Goal: Task Accomplishment & Management: Manage account settings

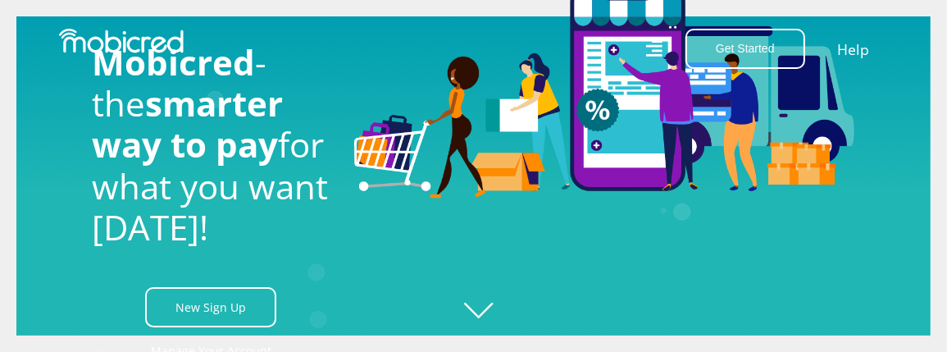
scroll to position [0, 1771]
click at [499, 303] on div at bounding box center [604, 176] width 525 height 387
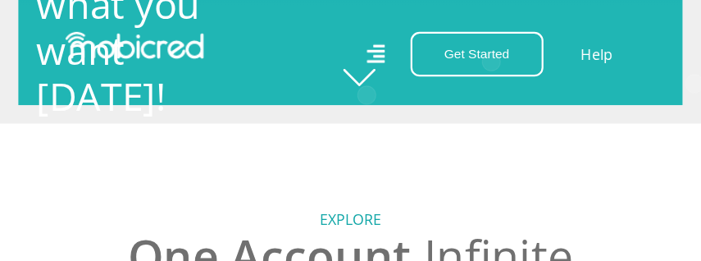
scroll to position [0, 0]
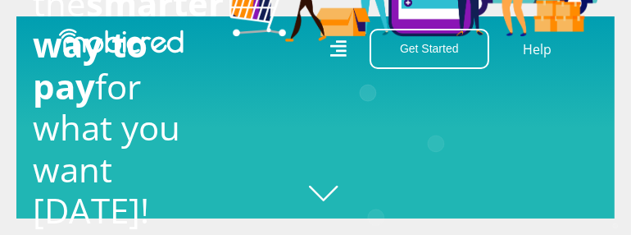
click at [235, 93] on nav "Get Started Open an Account Account Holder Login Help" at bounding box center [315, 49] width 631 height 98
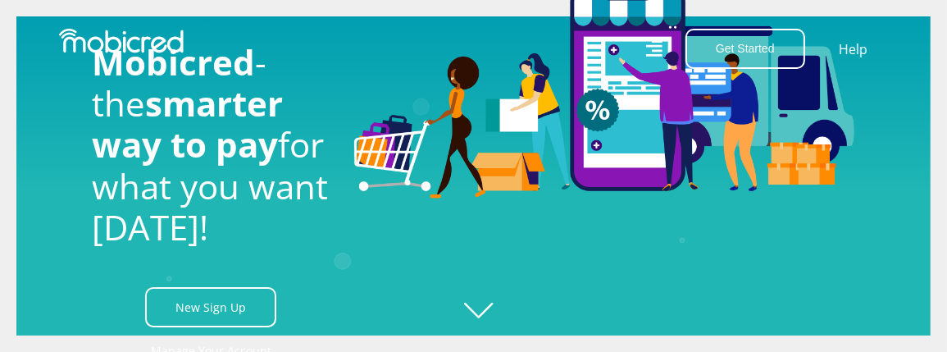
click at [487, 312] on div at bounding box center [604, 176] width 525 height 387
click at [362, 249] on div at bounding box center [604, 176] width 525 height 387
click at [358, 233] on div at bounding box center [604, 176] width 525 height 387
click at [358, 232] on div at bounding box center [604, 176] width 525 height 387
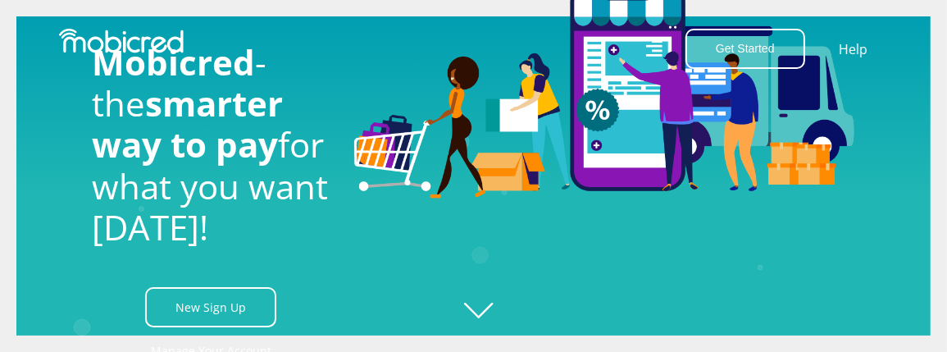
click at [276, 167] on span "smarter way to pay" at bounding box center [188, 124] width 191 height 88
click at [262, 115] on span "smarter way to pay" at bounding box center [188, 124] width 191 height 88
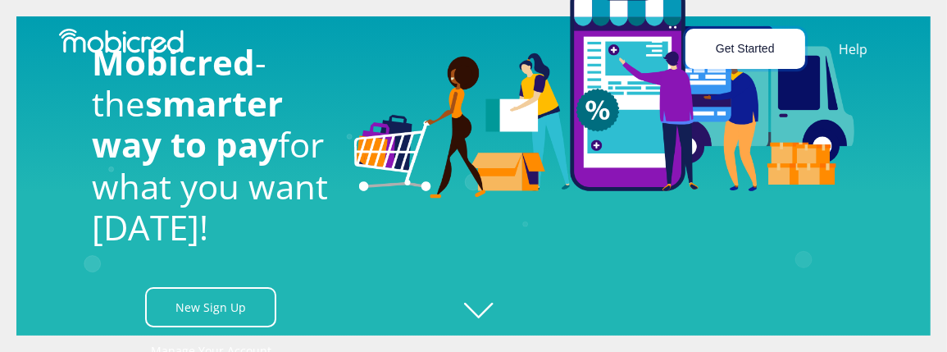
click at [769, 50] on button "Get Started" at bounding box center [746, 49] width 120 height 40
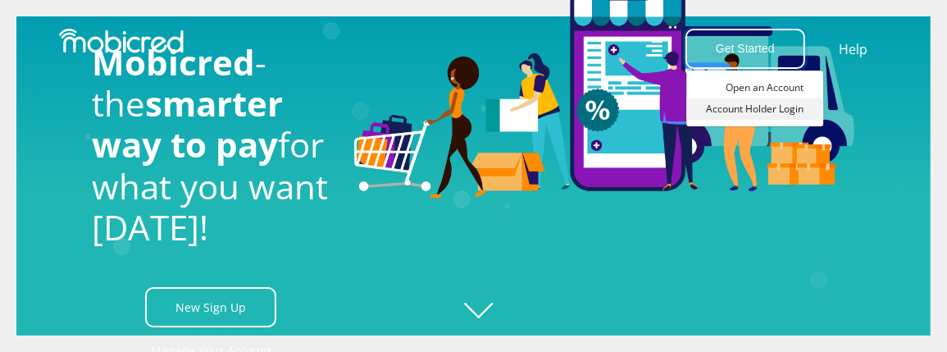
scroll to position [0, 2362]
click at [770, 109] on link "Account Holder Login" at bounding box center [754, 108] width 137 height 21
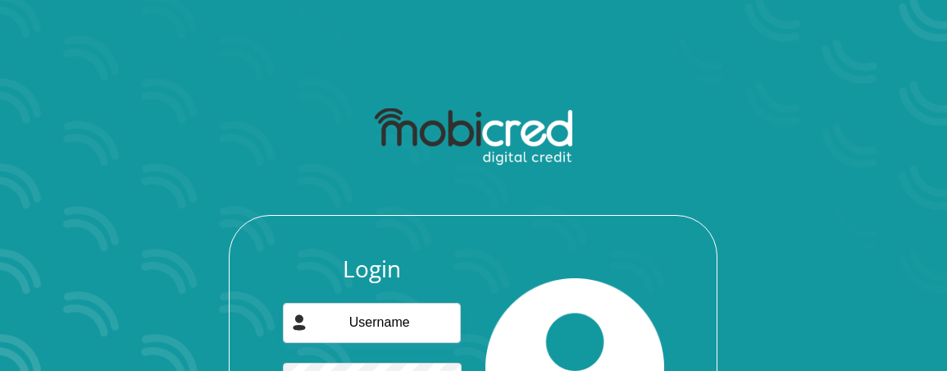
scroll to position [123, 0]
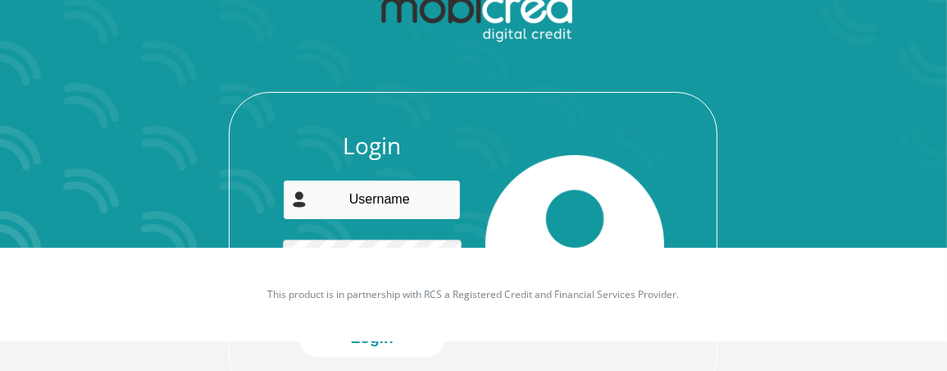
click at [408, 201] on input "email" at bounding box center [372, 200] width 178 height 40
type input "[PERSON_NAME][EMAIL_ADDRESS][DOMAIN_NAME]"
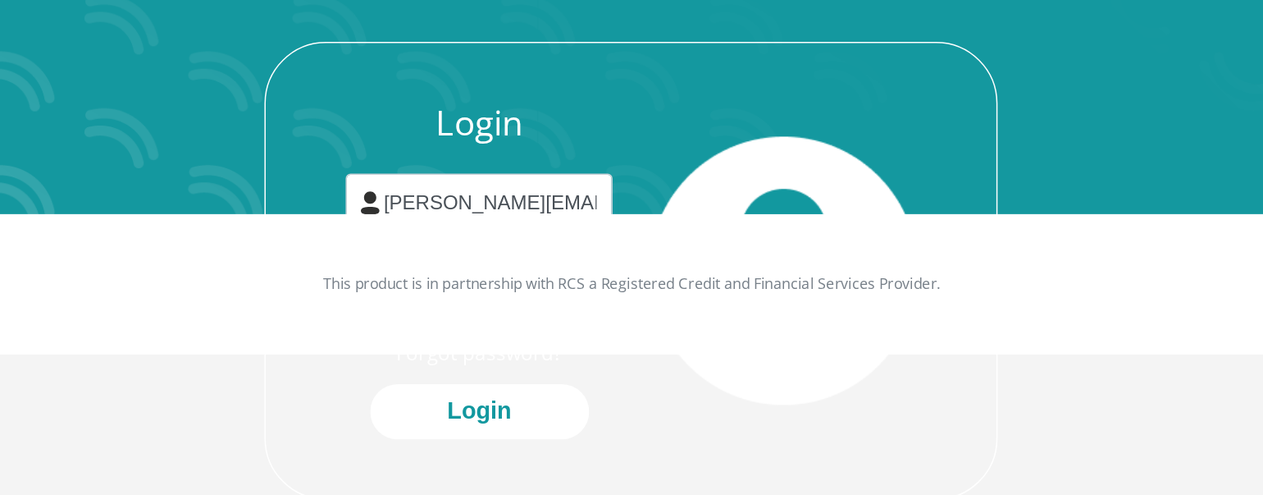
scroll to position [93, 0]
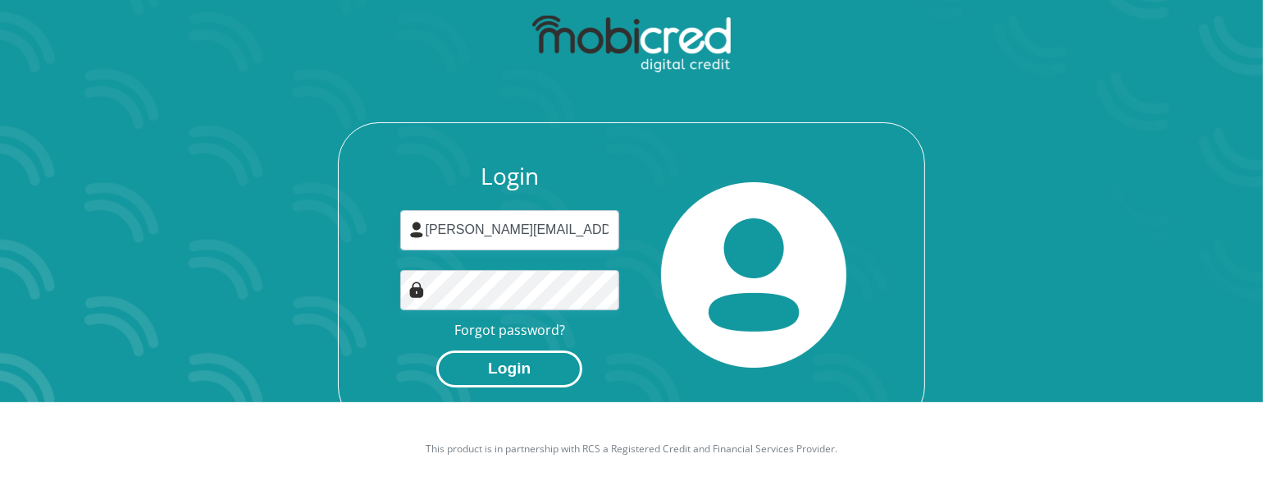
click at [545, 354] on button "Login" at bounding box center [509, 368] width 146 height 37
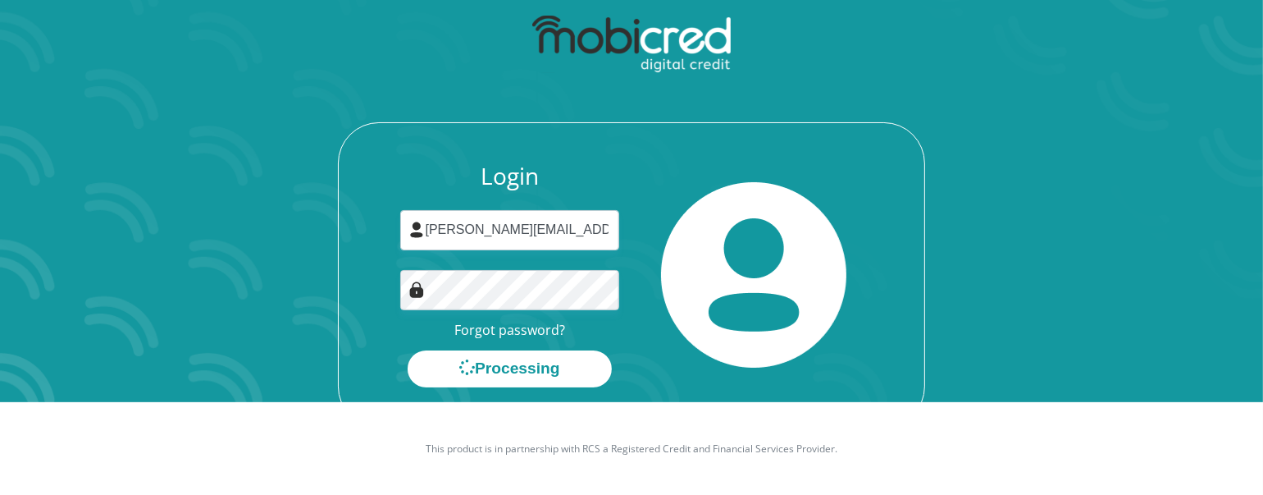
scroll to position [0, 0]
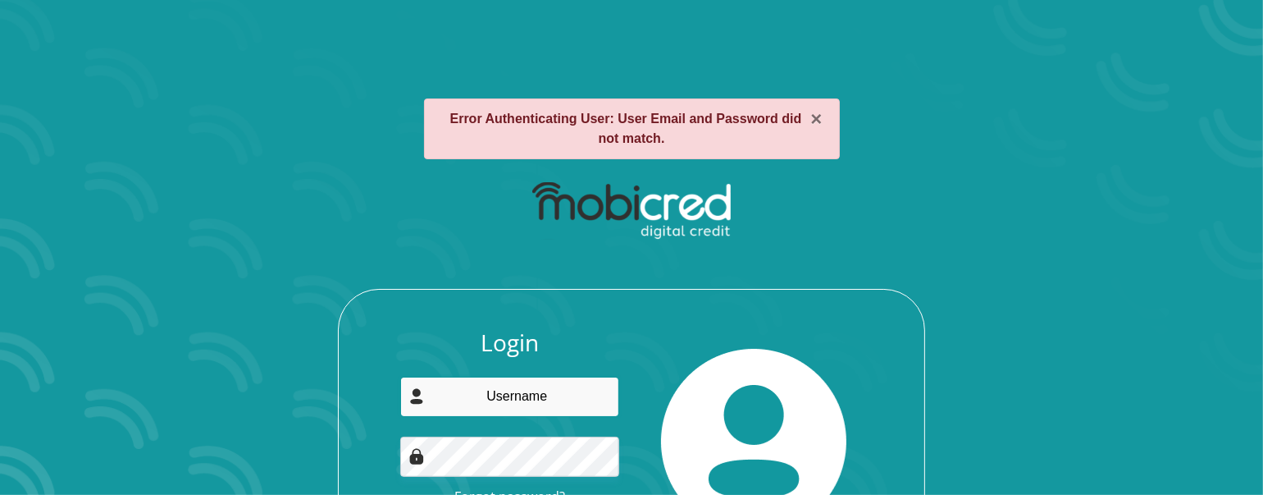
click at [587, 395] on input "email" at bounding box center [510, 396] width 220 height 40
type input "[PERSON_NAME][EMAIL_ADDRESS][DOMAIN_NAME]"
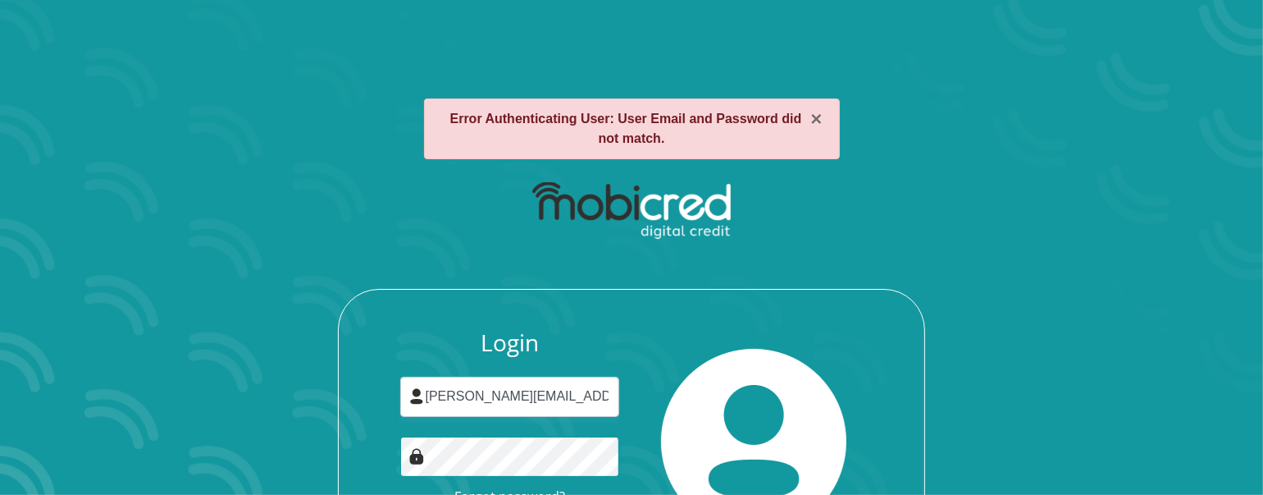
scroll to position [138, 0]
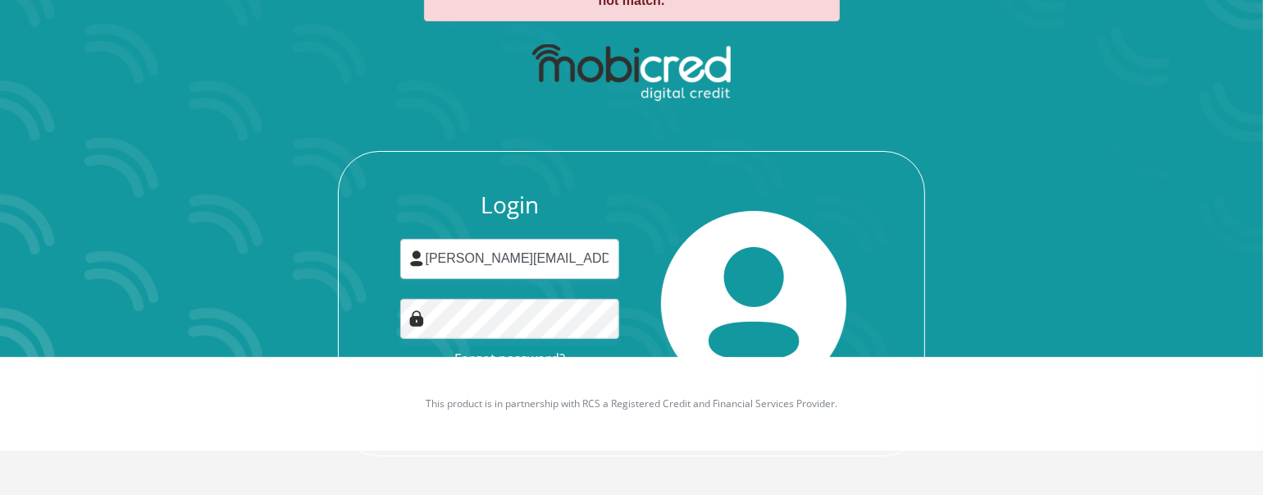
click at [643, 347] on div at bounding box center [753, 303] width 244 height 225
click at [689, 325] on img at bounding box center [753, 303] width 185 height 185
click at [680, 410] on p "This product is in partnership with RCS a Registered Credit and Financial Servi…" at bounding box center [631, 403] width 910 height 15
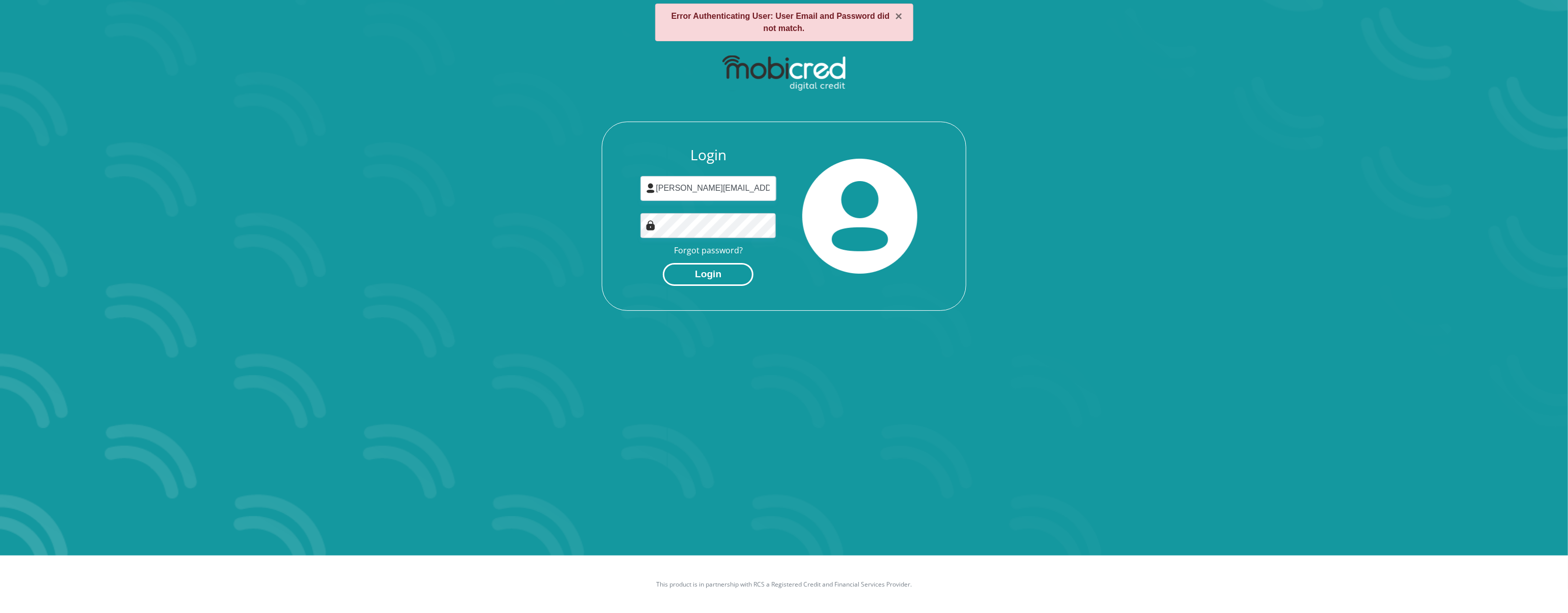
click at [737, 279] on button "Login" at bounding box center [708, 274] width 91 height 23
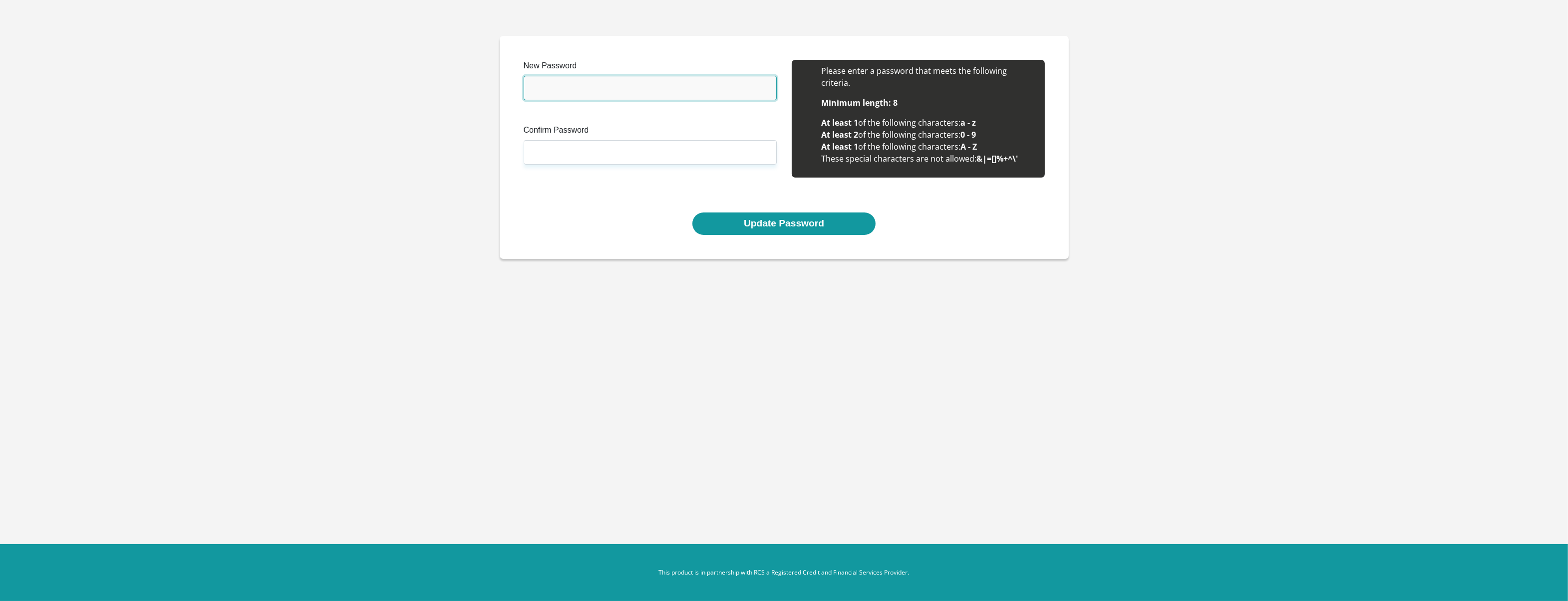
click at [575, 82] on input "New Password" at bounding box center [650, 88] width 253 height 24
type input "Jenren1721"
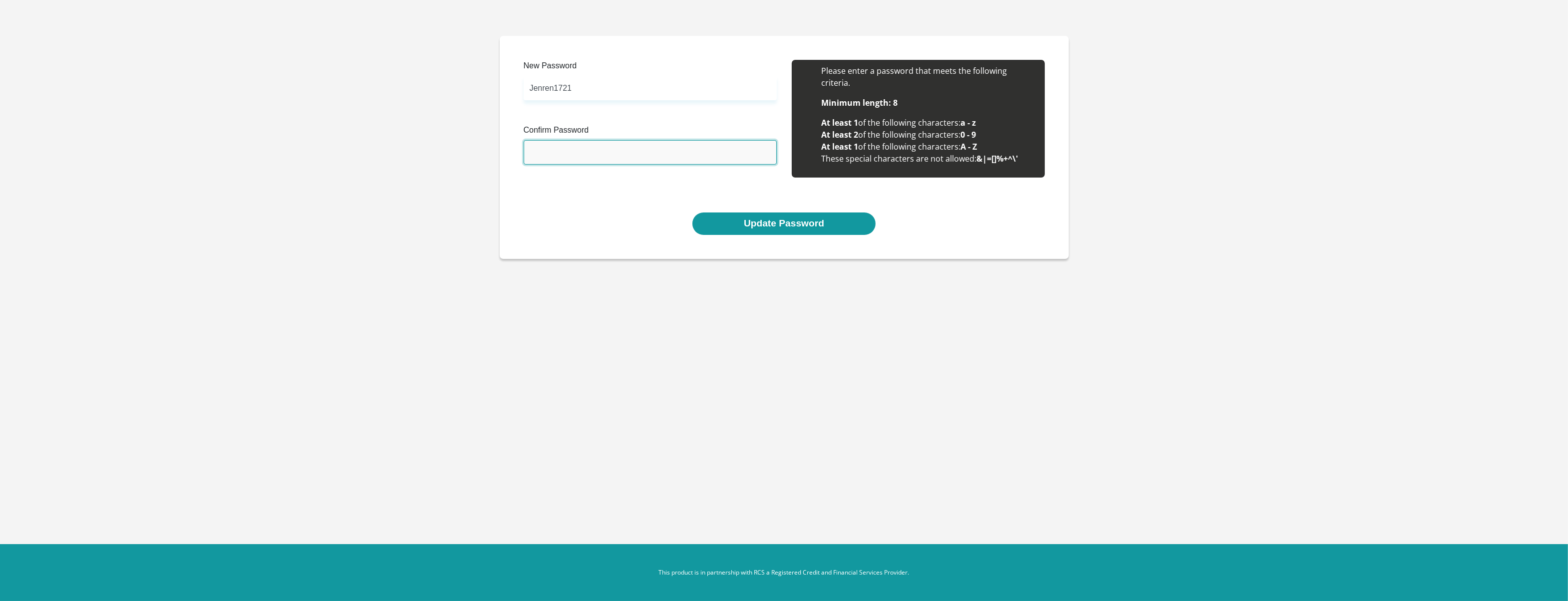
click at [615, 151] on input "Confirm Password" at bounding box center [650, 152] width 253 height 24
type input "Jenren1721"
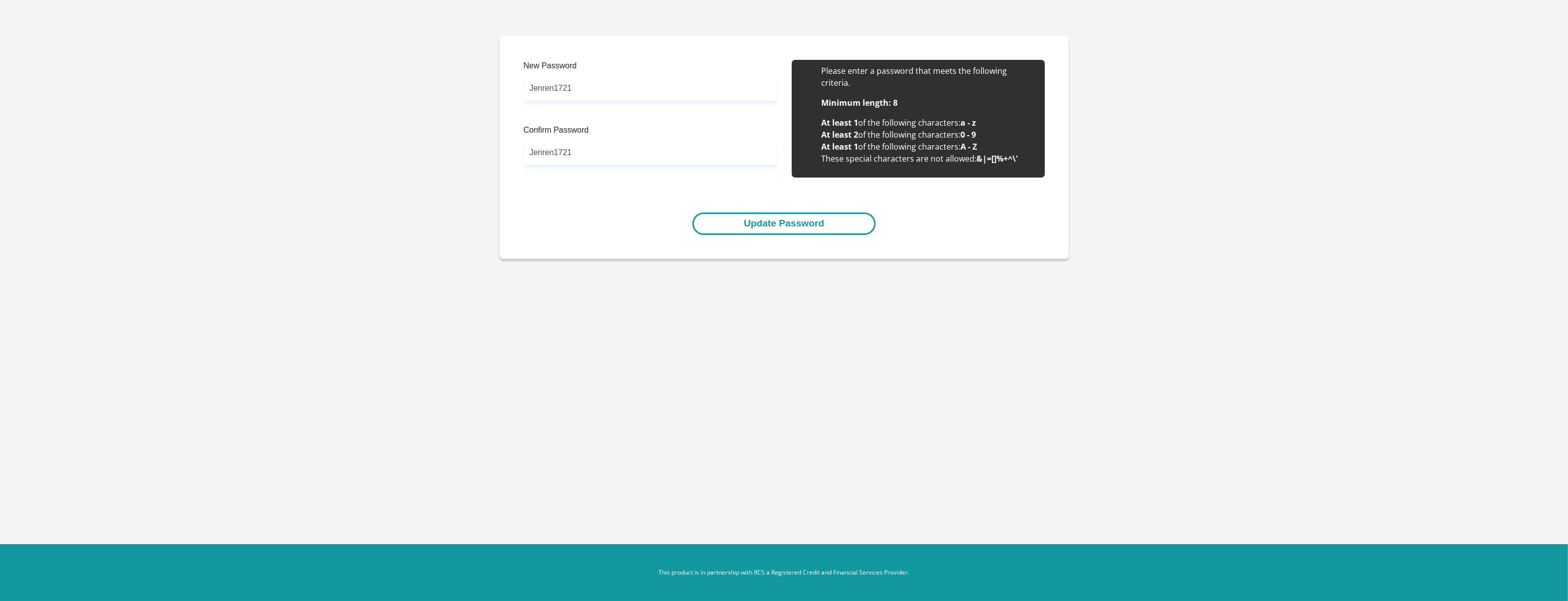
click at [773, 227] on button "Update Password" at bounding box center [784, 223] width 183 height 23
